Goal: Find specific page/section: Find specific page/section

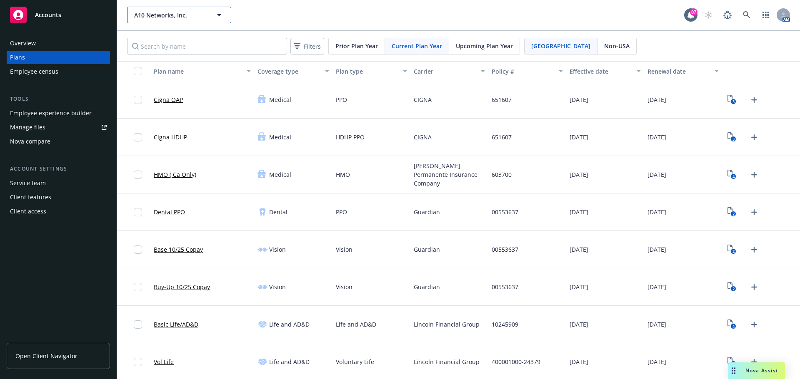
click at [205, 16] on span "A10 Networks, Inc." at bounding box center [170, 15] width 72 height 9
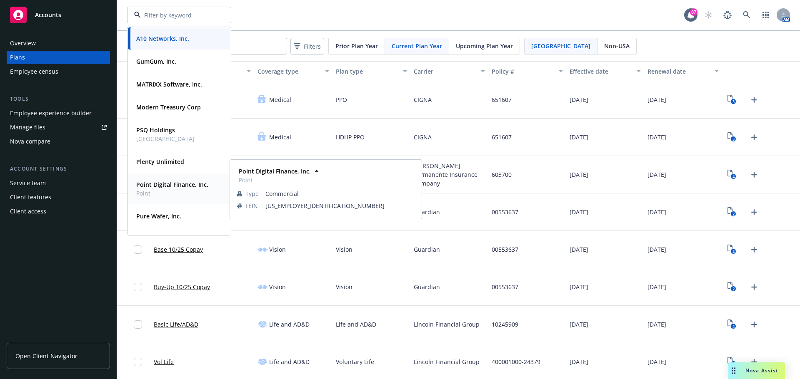
click at [158, 182] on strong "Point Digital Finance, Inc." at bounding box center [172, 185] width 72 height 8
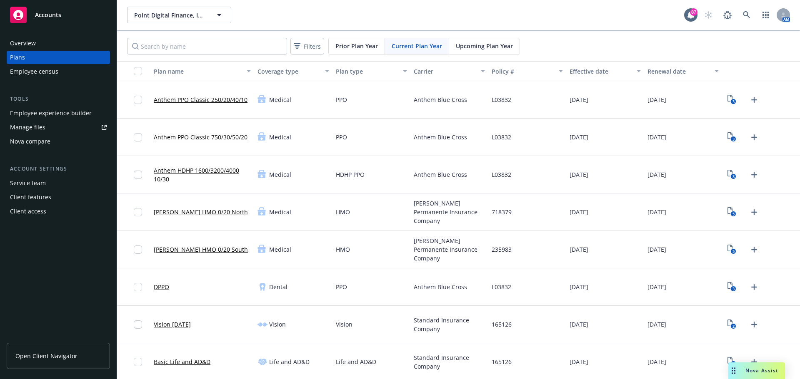
click at [476, 50] on span "Upcoming Plan Year" at bounding box center [484, 46] width 57 height 9
